Goal: Transaction & Acquisition: Purchase product/service

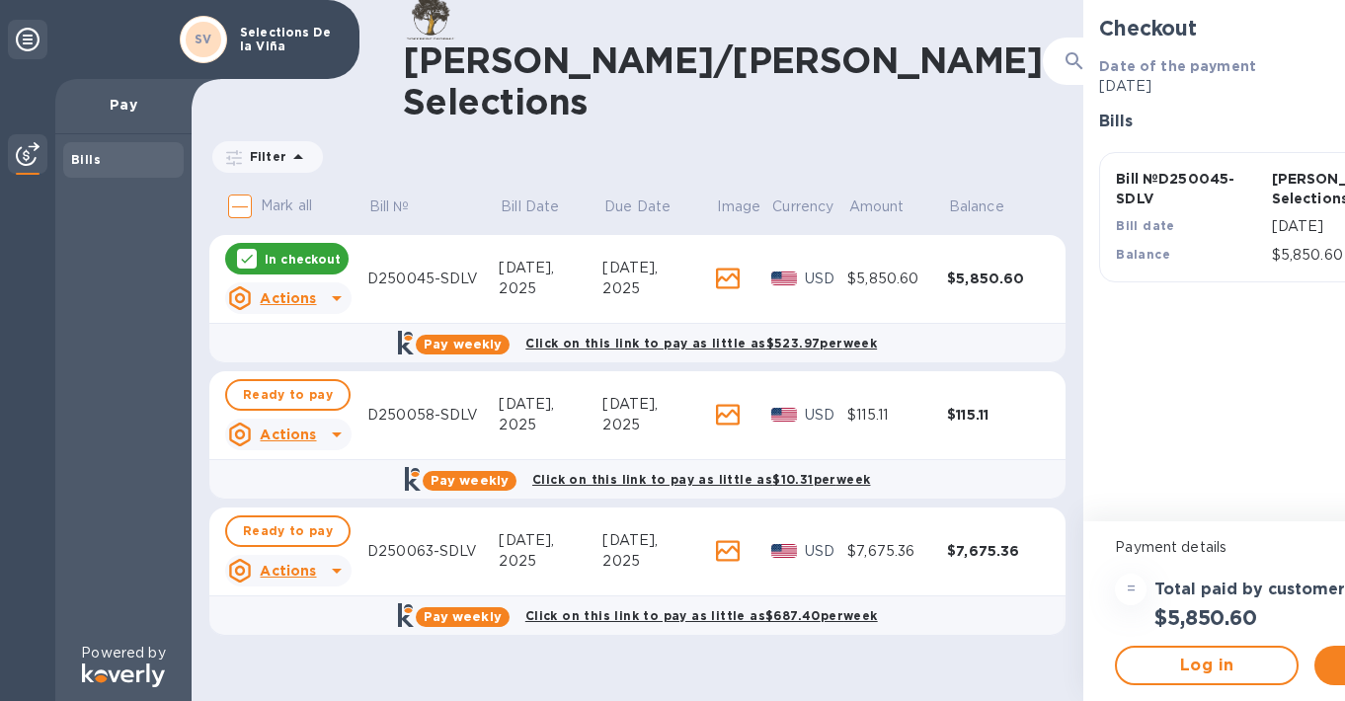
click at [241, 199] on input "Mark all" at bounding box center [239, 206] width 41 height 41
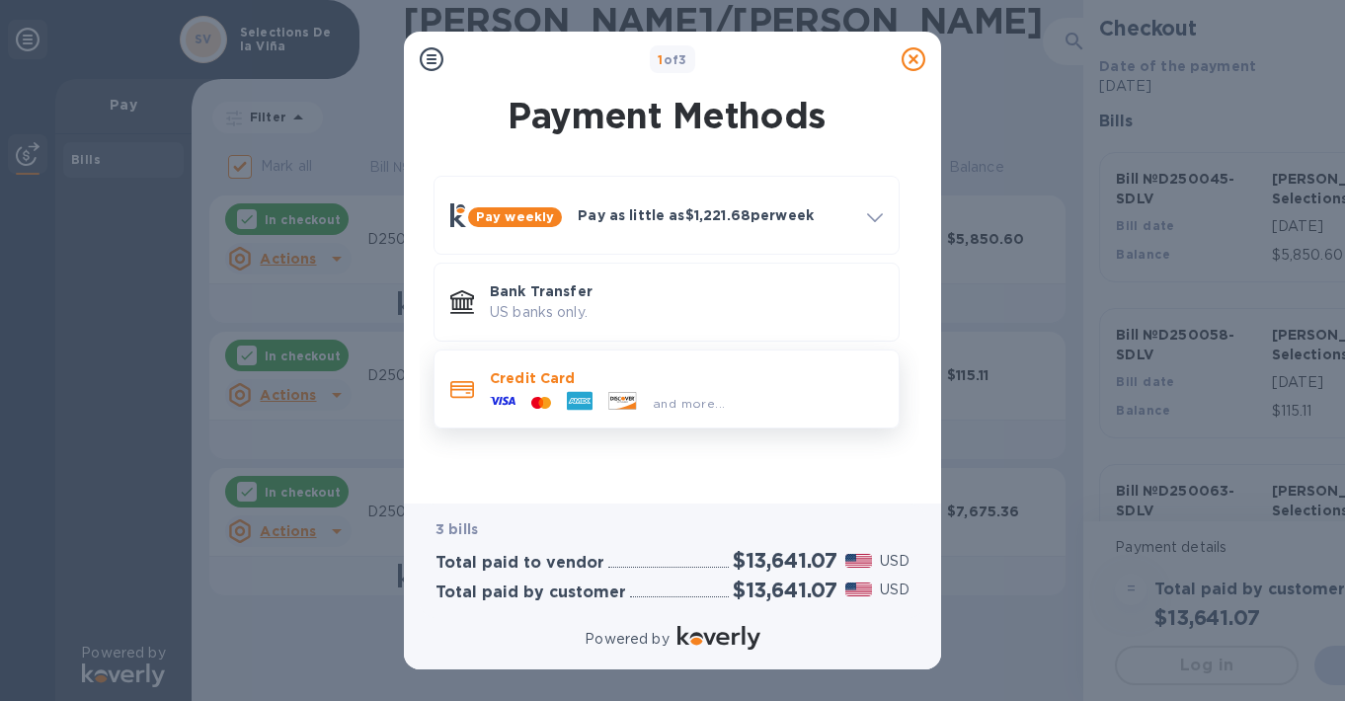
click at [812, 391] on div "and more..." at bounding box center [686, 399] width 393 height 22
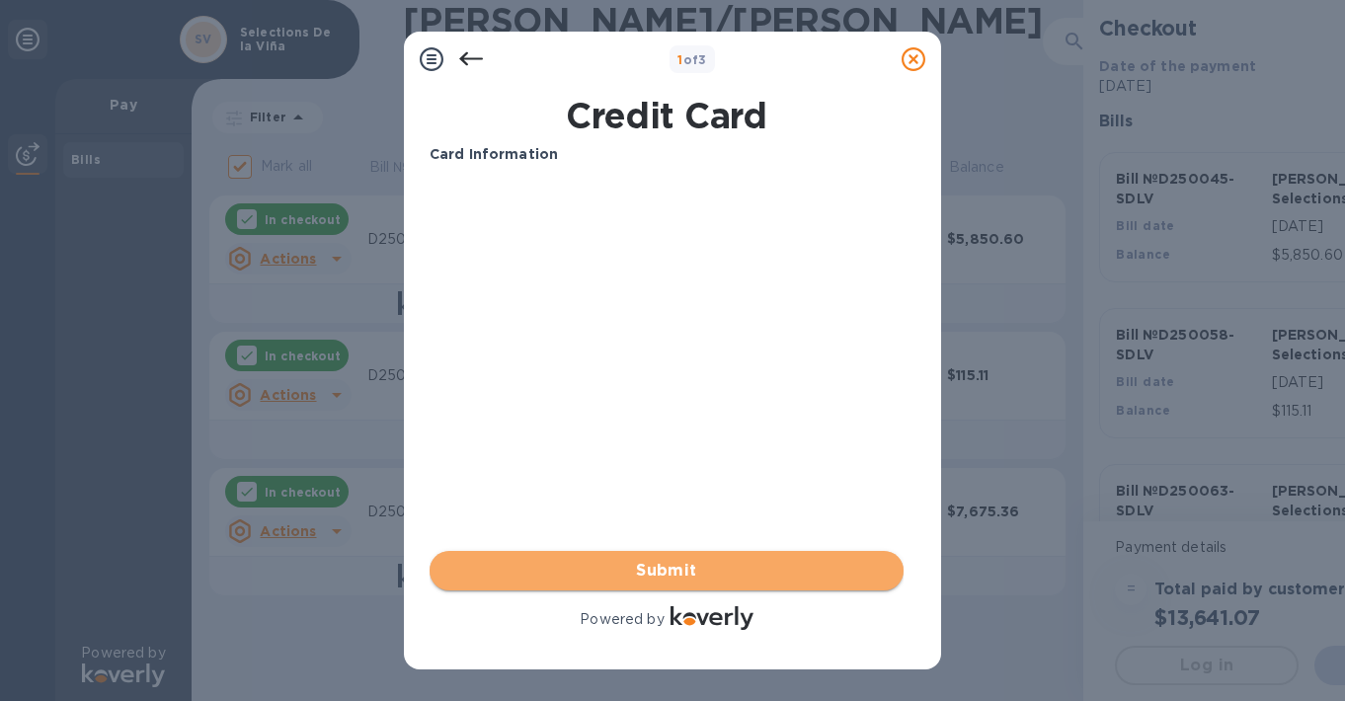
click at [637, 576] on span "Submit" at bounding box center [666, 571] width 442 height 24
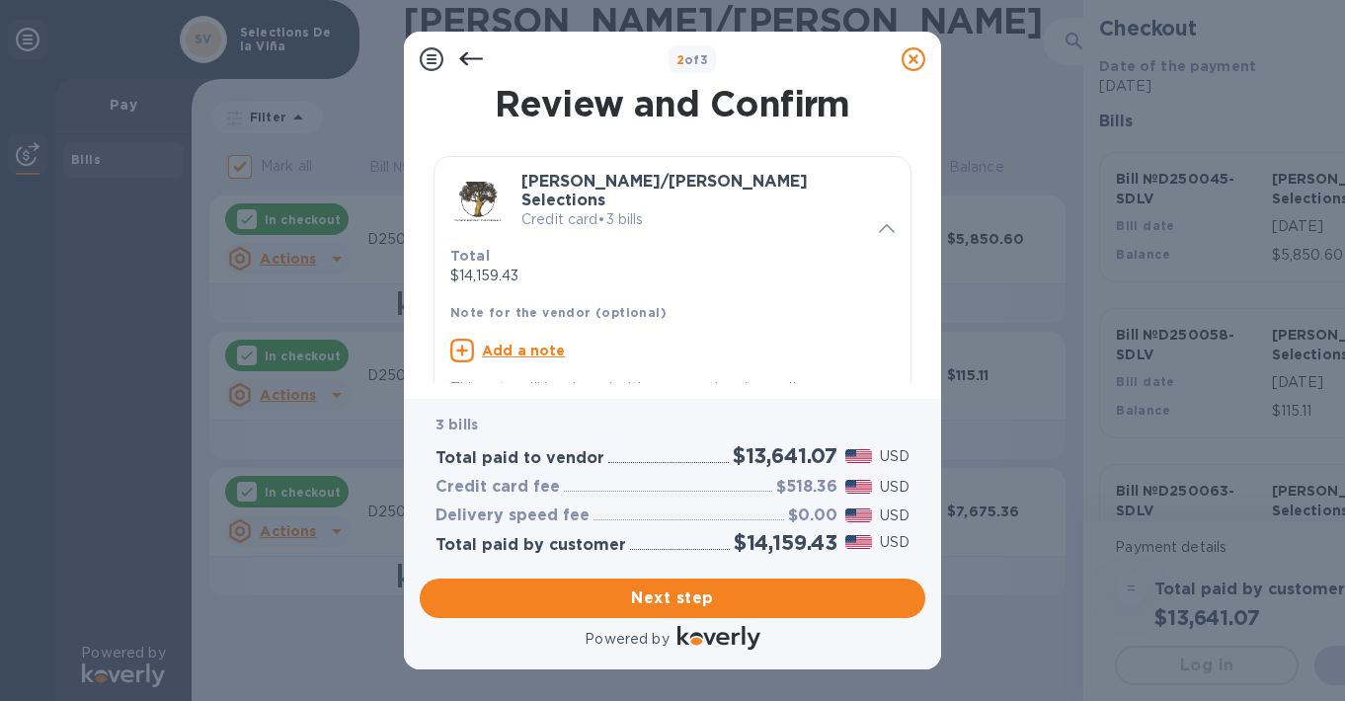
click at [531, 343] on u "Add a note" at bounding box center [524, 351] width 84 height 16
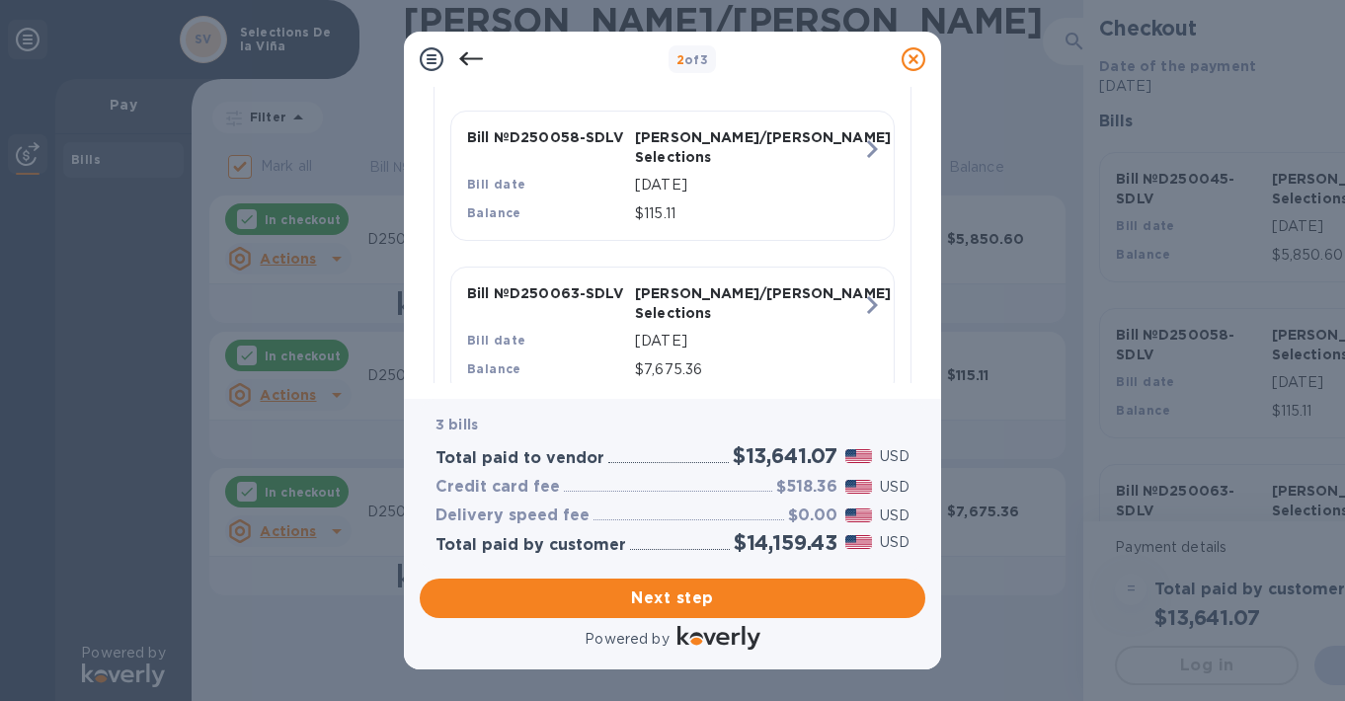
scroll to position [703, 0]
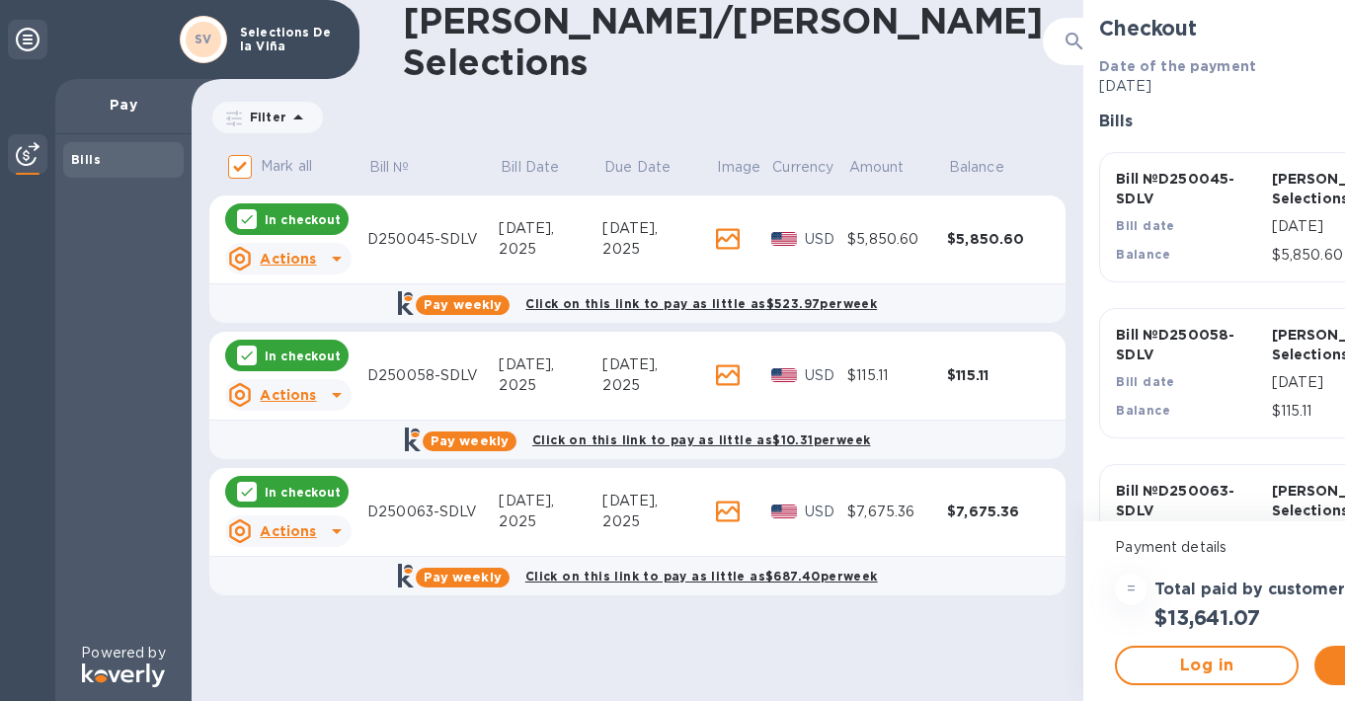
click at [624, 663] on div "[PERSON_NAME]/[PERSON_NAME] Selections ​ Filter Amount Mark all Bill № Bill Dat…" at bounding box center [638, 350] width 892 height 701
click at [245, 498] on icon at bounding box center [247, 492] width 16 height 16
checkbox input "false"
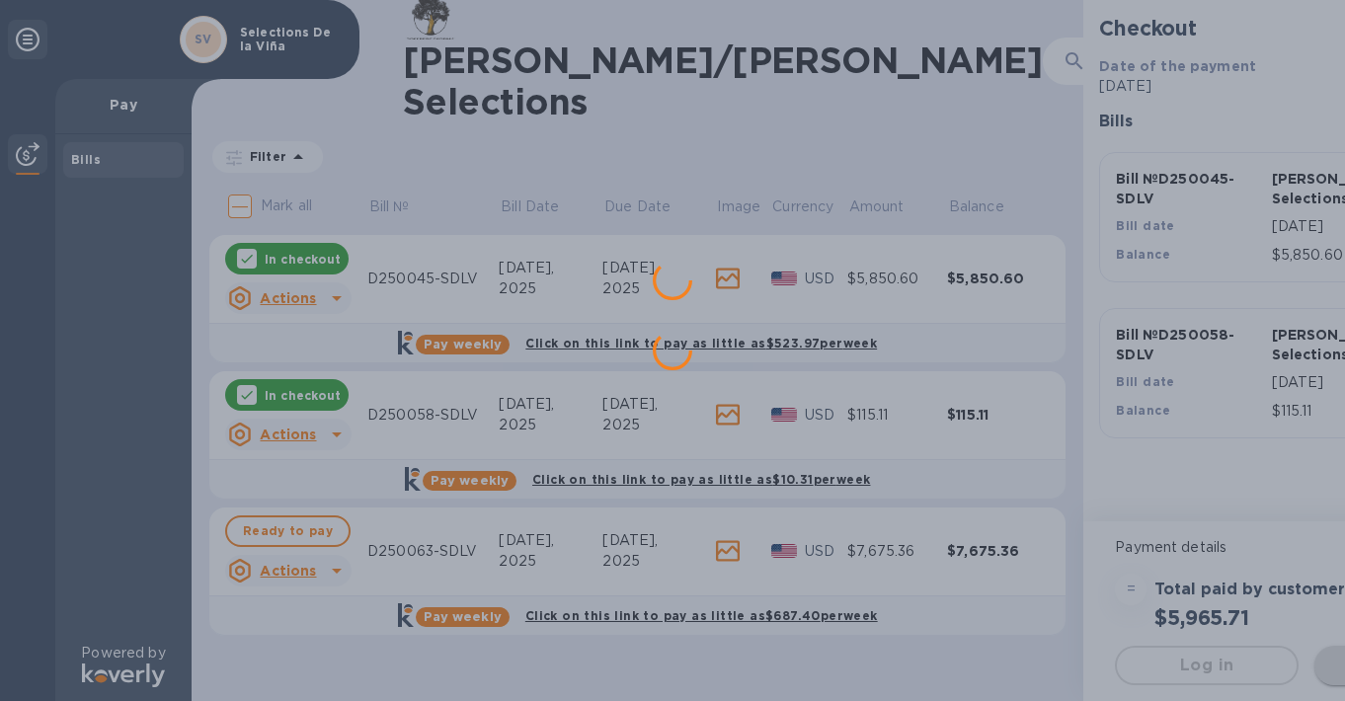
scroll to position [0, 0]
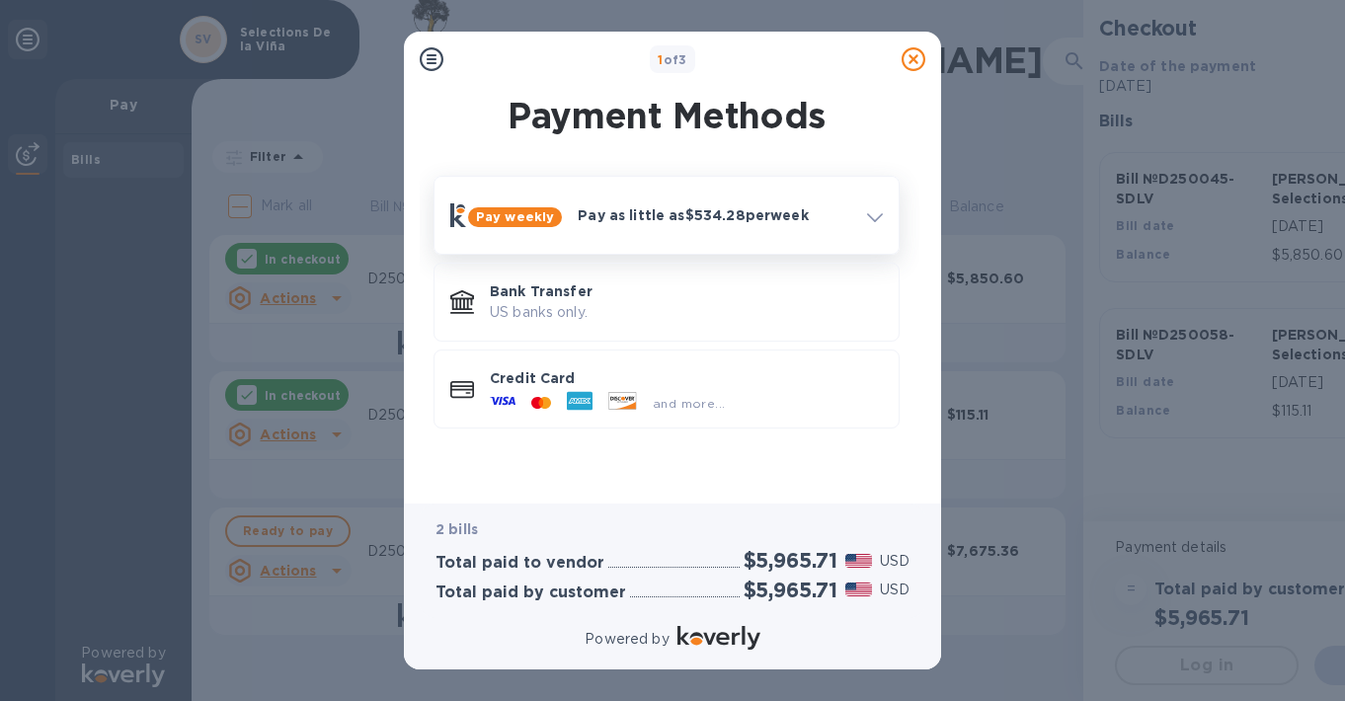
click at [835, 229] on div "Pay as little as $534.28 per week" at bounding box center [714, 215] width 289 height 36
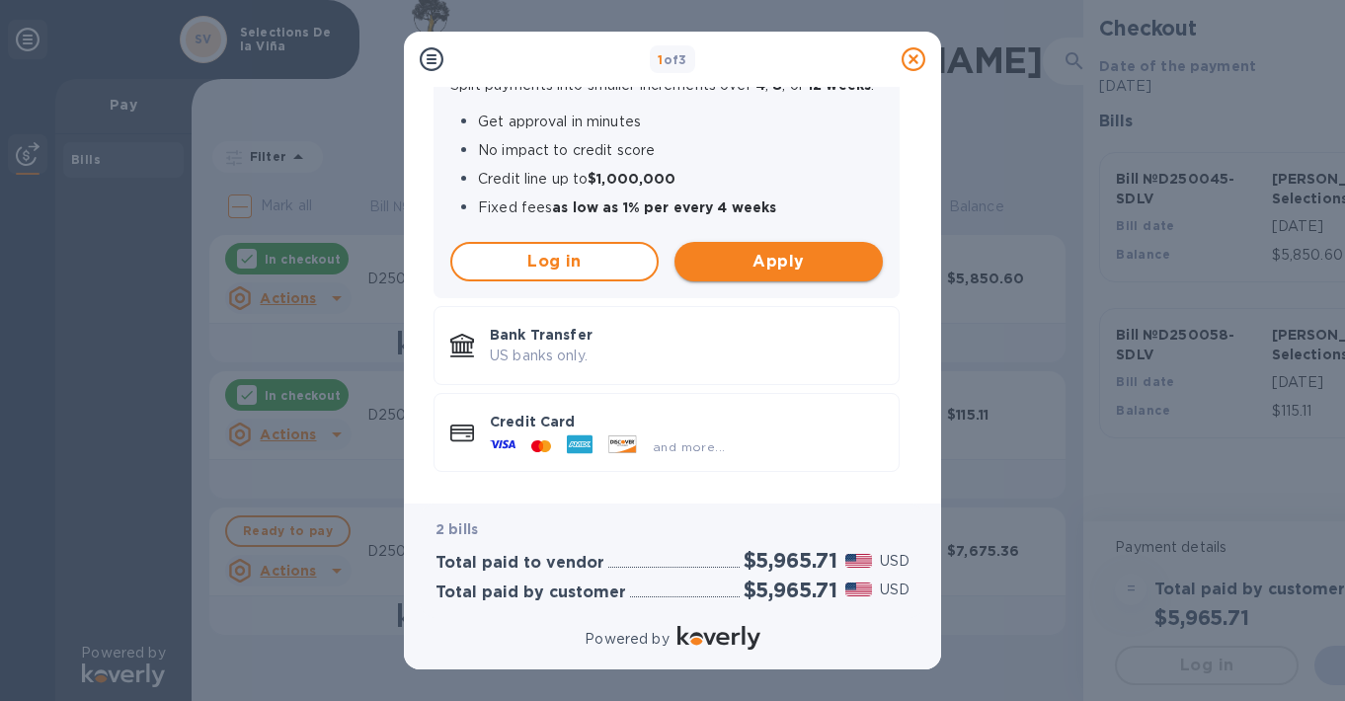
scroll to position [249, 0]
click at [767, 431] on div "and more..." at bounding box center [686, 442] width 393 height 22
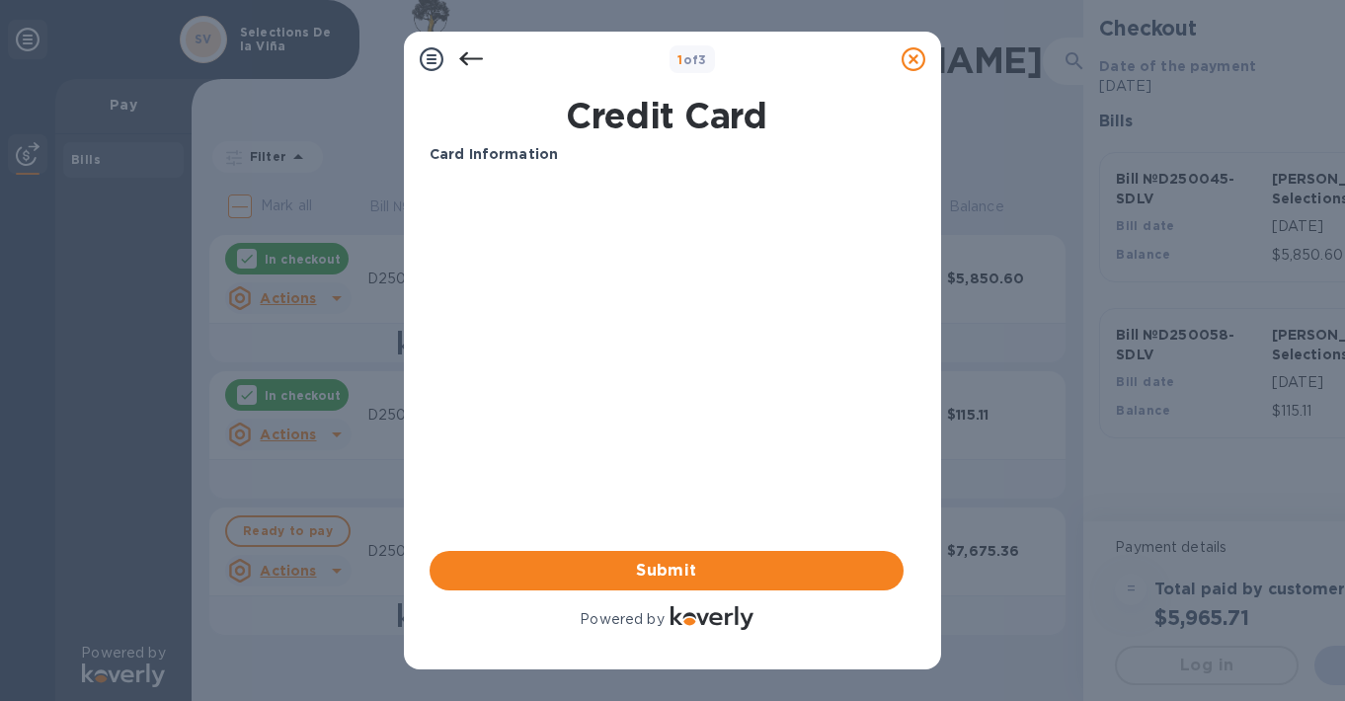
click at [368, 117] on div "1 of 3 Credit Card Card Information Your browser does not support iframes Submi…" at bounding box center [672, 350] width 1345 height 701
